Goal: Task Accomplishment & Management: Use online tool/utility

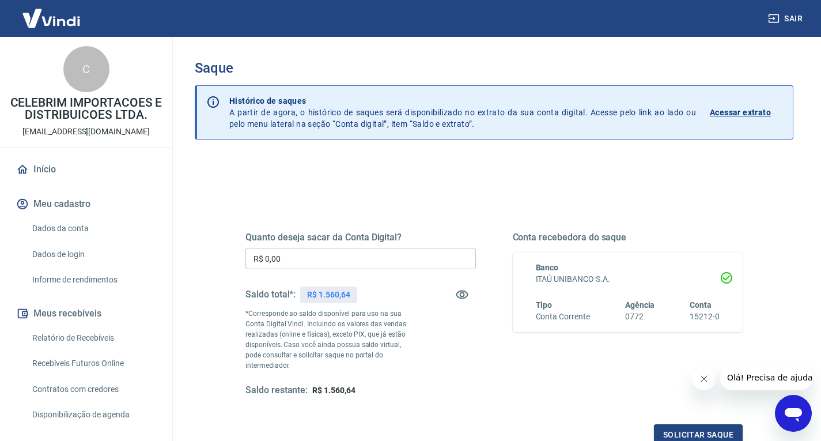
click at [362, 258] on input "R$ 0,00" at bounding box center [360, 258] width 231 height 21
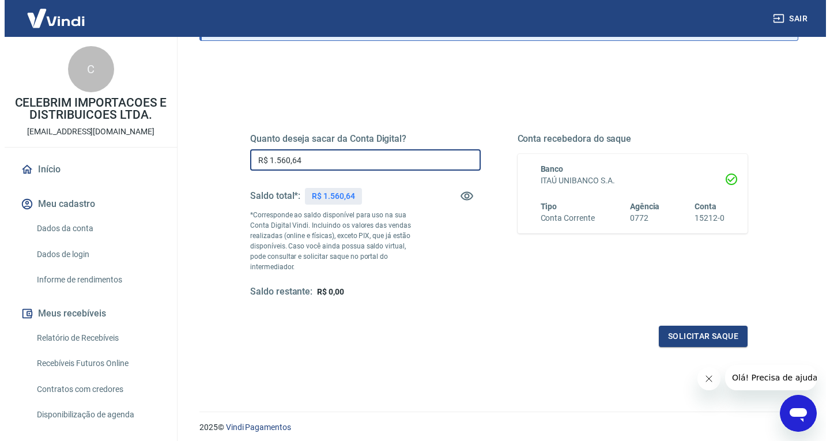
scroll to position [115, 0]
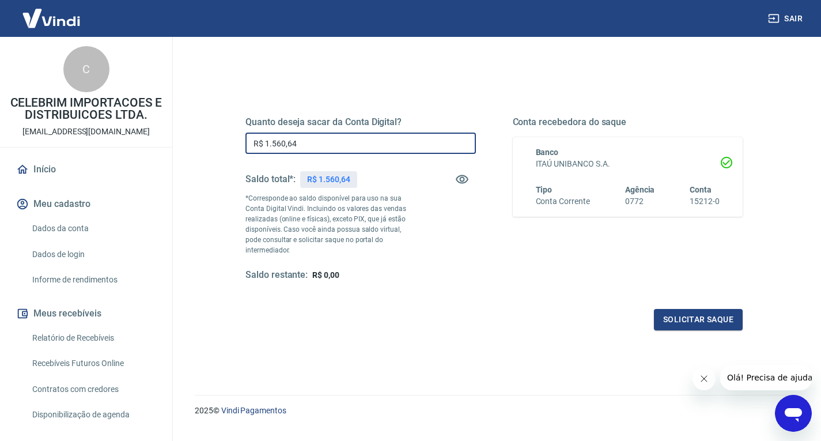
type input "R$ 1.560,64"
click at [704, 376] on icon "Fechar mensagem da empresa" at bounding box center [703, 378] width 9 height 9
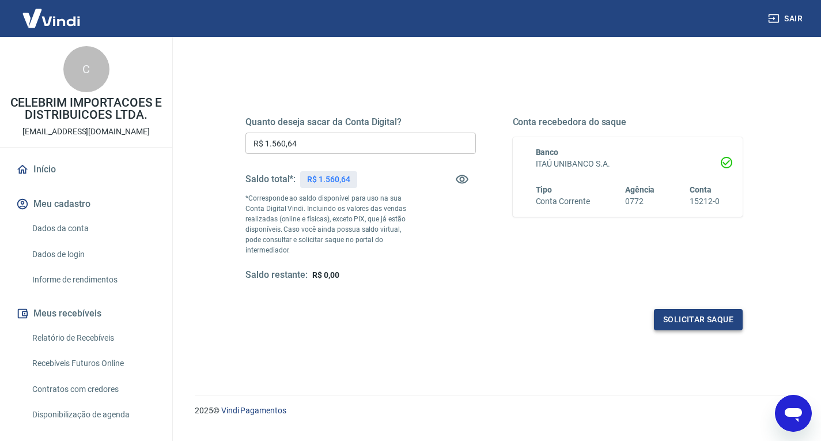
click at [702, 309] on button "Solicitar saque" at bounding box center [698, 319] width 89 height 21
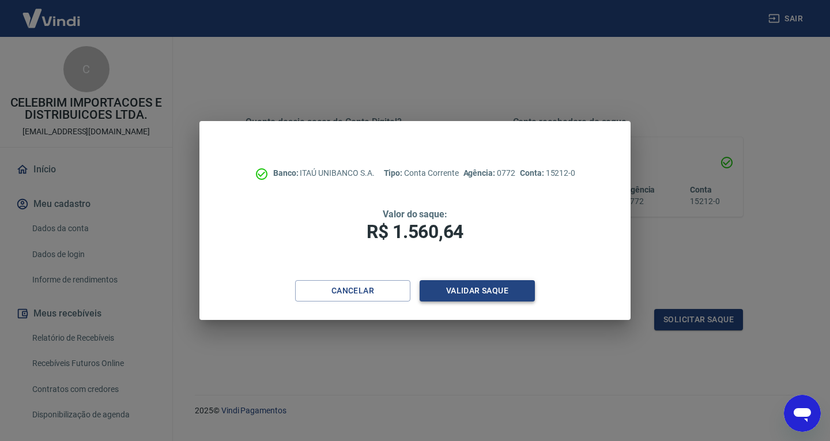
click at [481, 296] on button "Validar saque" at bounding box center [477, 290] width 115 height 21
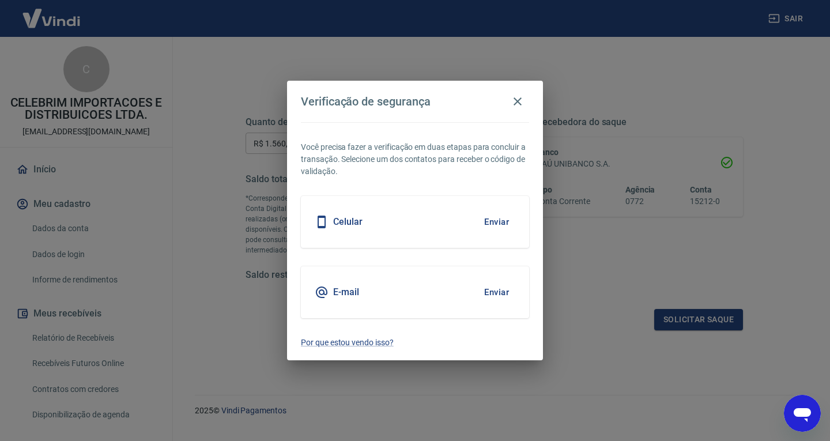
click at [490, 285] on button "Enviar" at bounding box center [496, 292] width 37 height 24
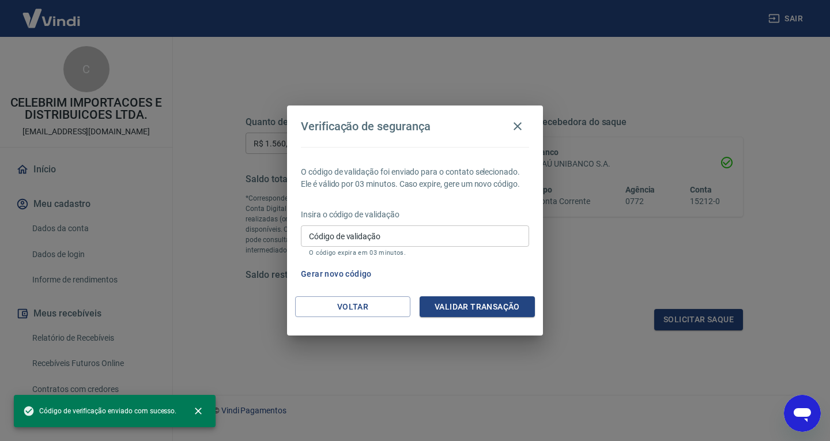
click at [372, 225] on input "Código de validação" at bounding box center [415, 235] width 228 height 21
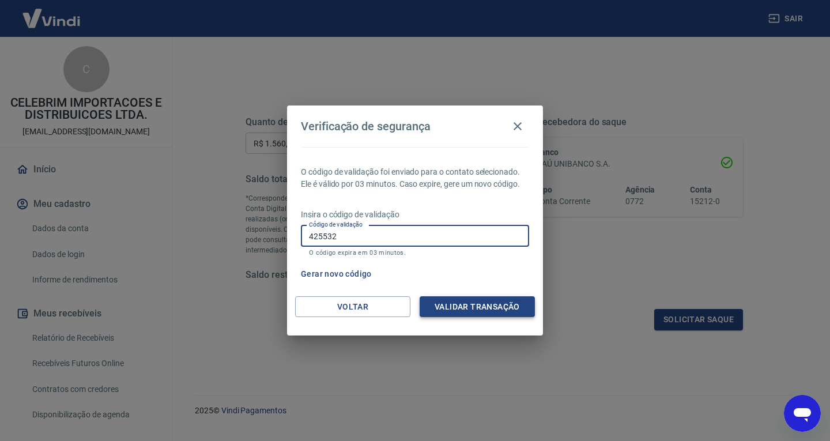
type input "425532"
click at [485, 305] on button "Validar transação" at bounding box center [477, 306] width 115 height 21
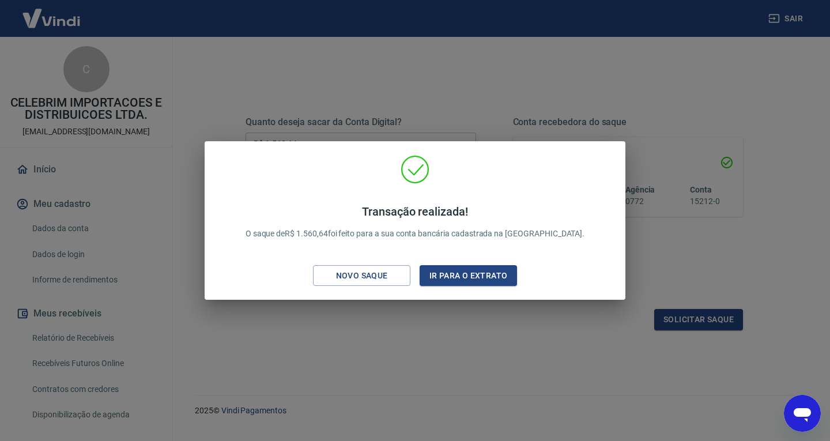
click at [456, 375] on div "Transação realizada! O saque de R$ 1.560,64 foi feito para a sua conta bancária…" at bounding box center [415, 220] width 830 height 441
